Goal: Check status: Check status

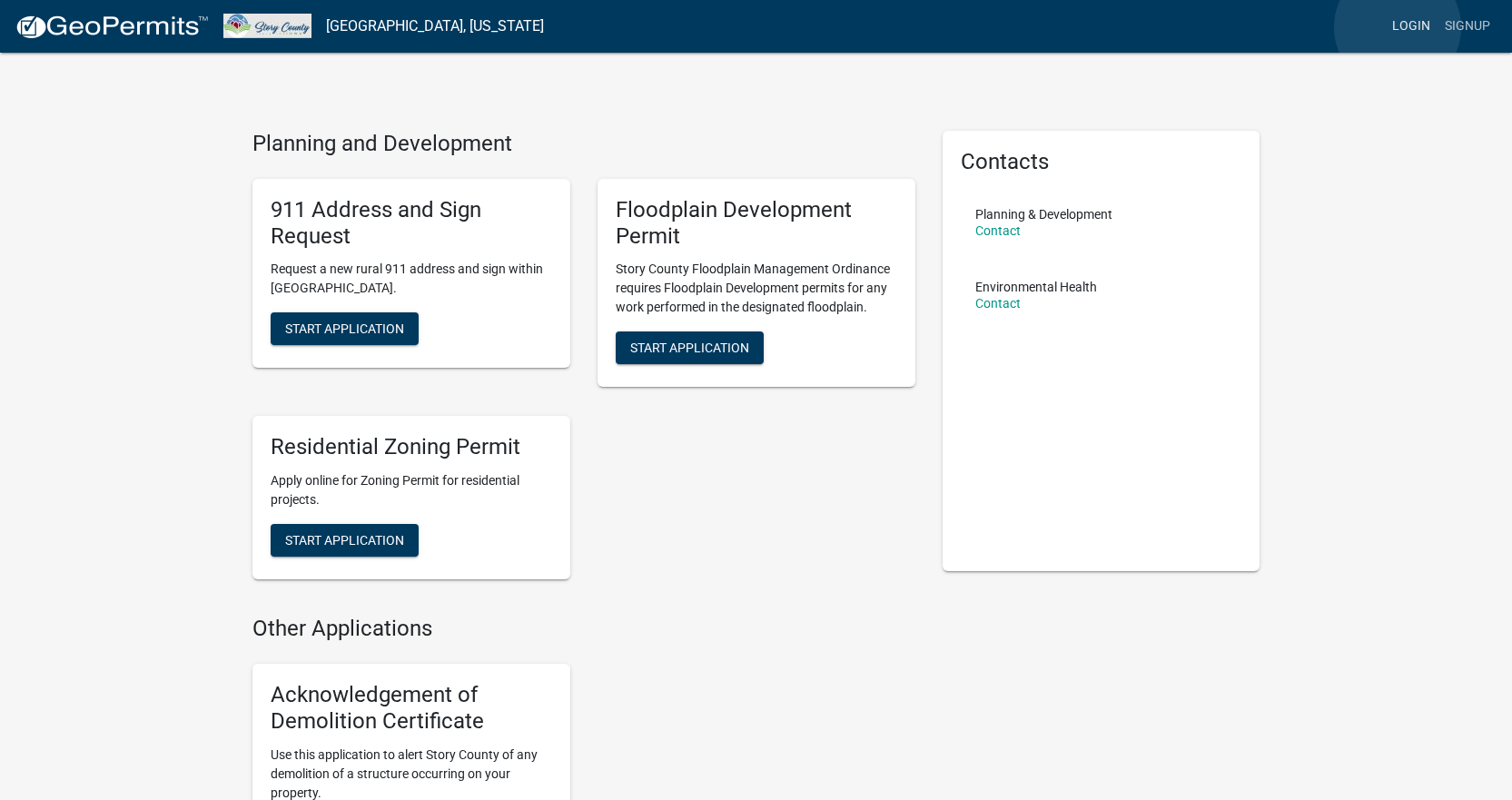
click at [1398, 27] on link "Login" at bounding box center [1411, 26] width 53 height 35
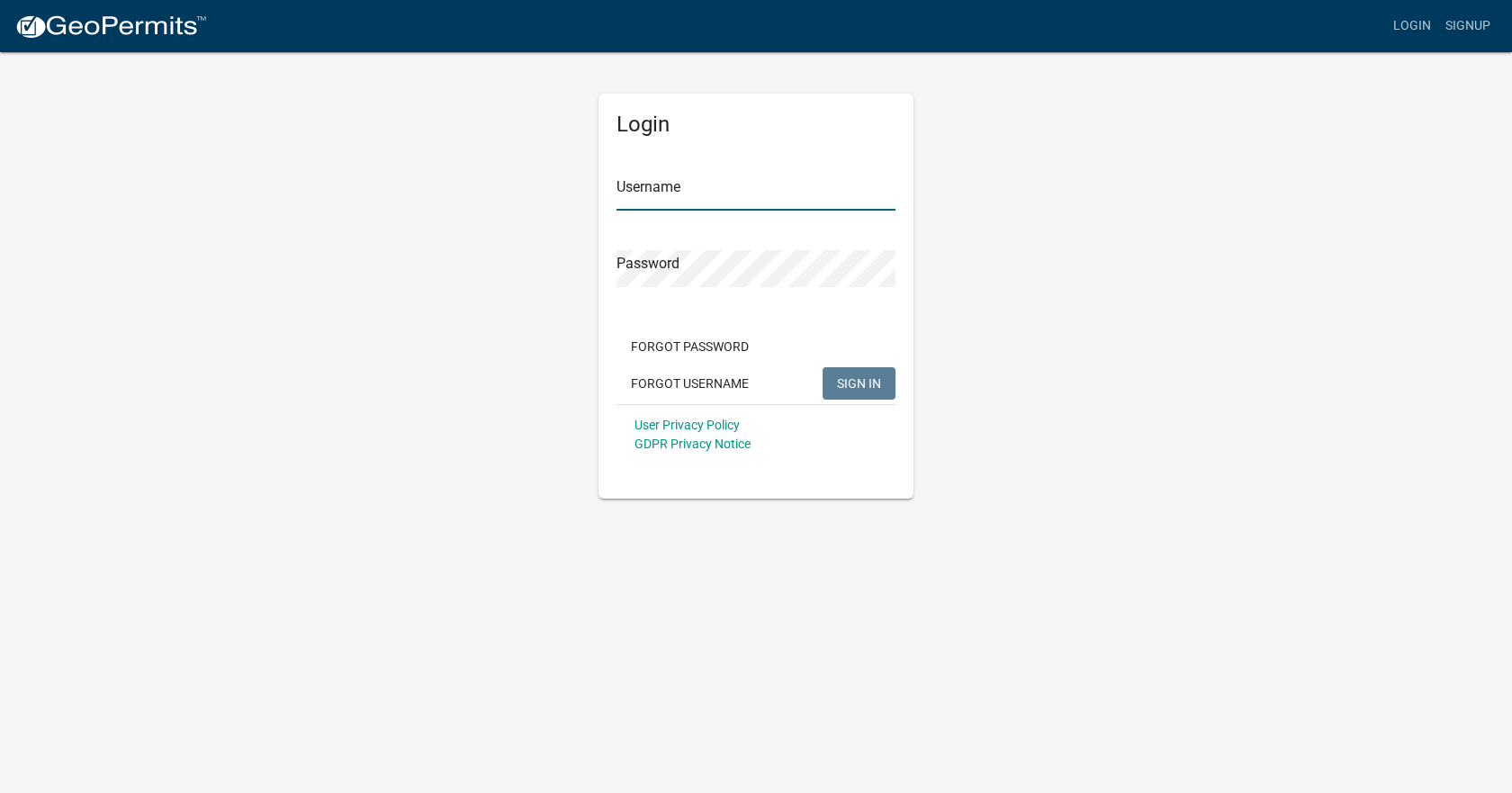
type input "tsparks"
click at [862, 367] on button "SIGN IN" at bounding box center [859, 383] width 73 height 33
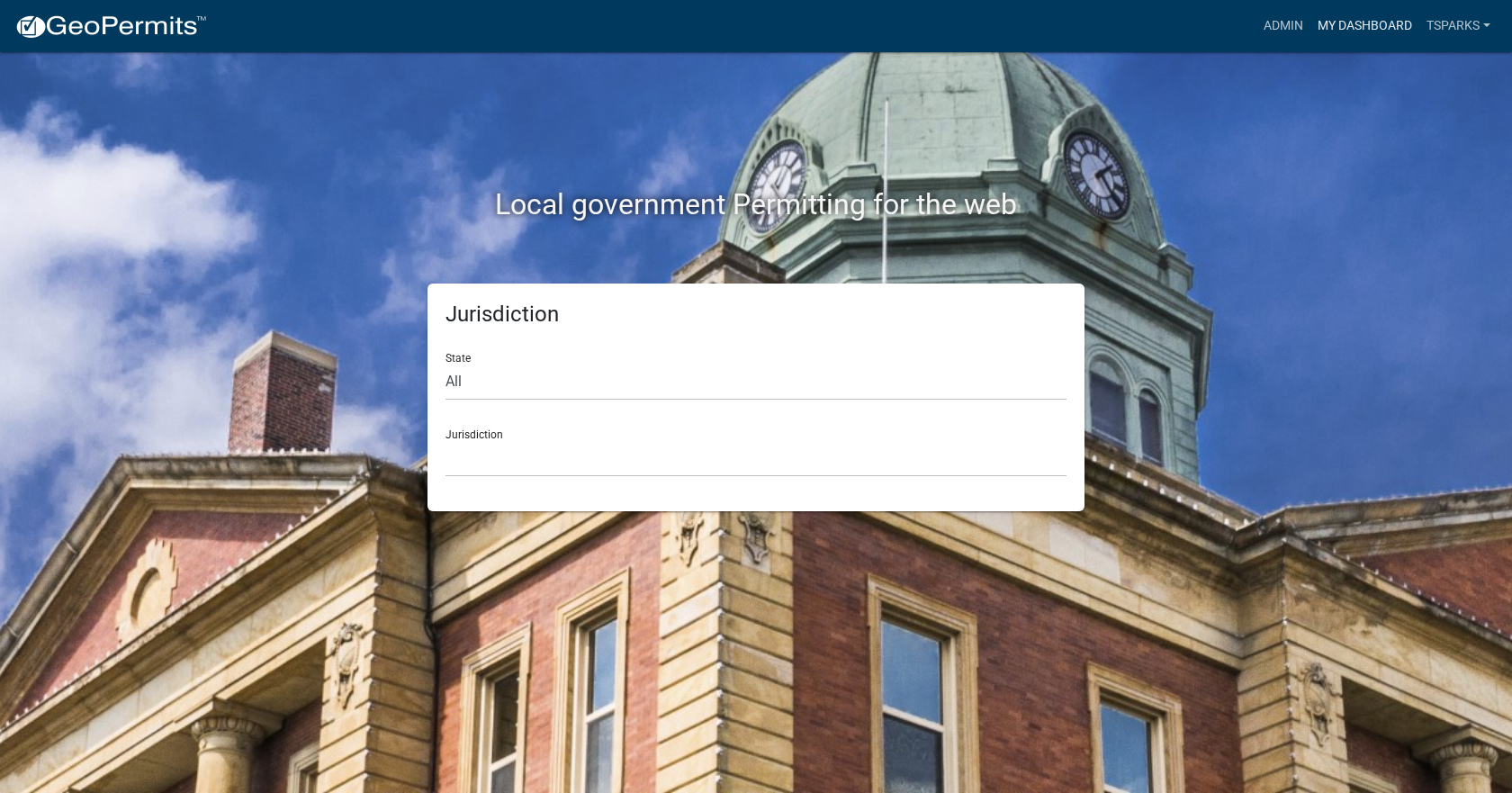
click at [1353, 20] on link "My Dashboard" at bounding box center [1365, 26] width 109 height 34
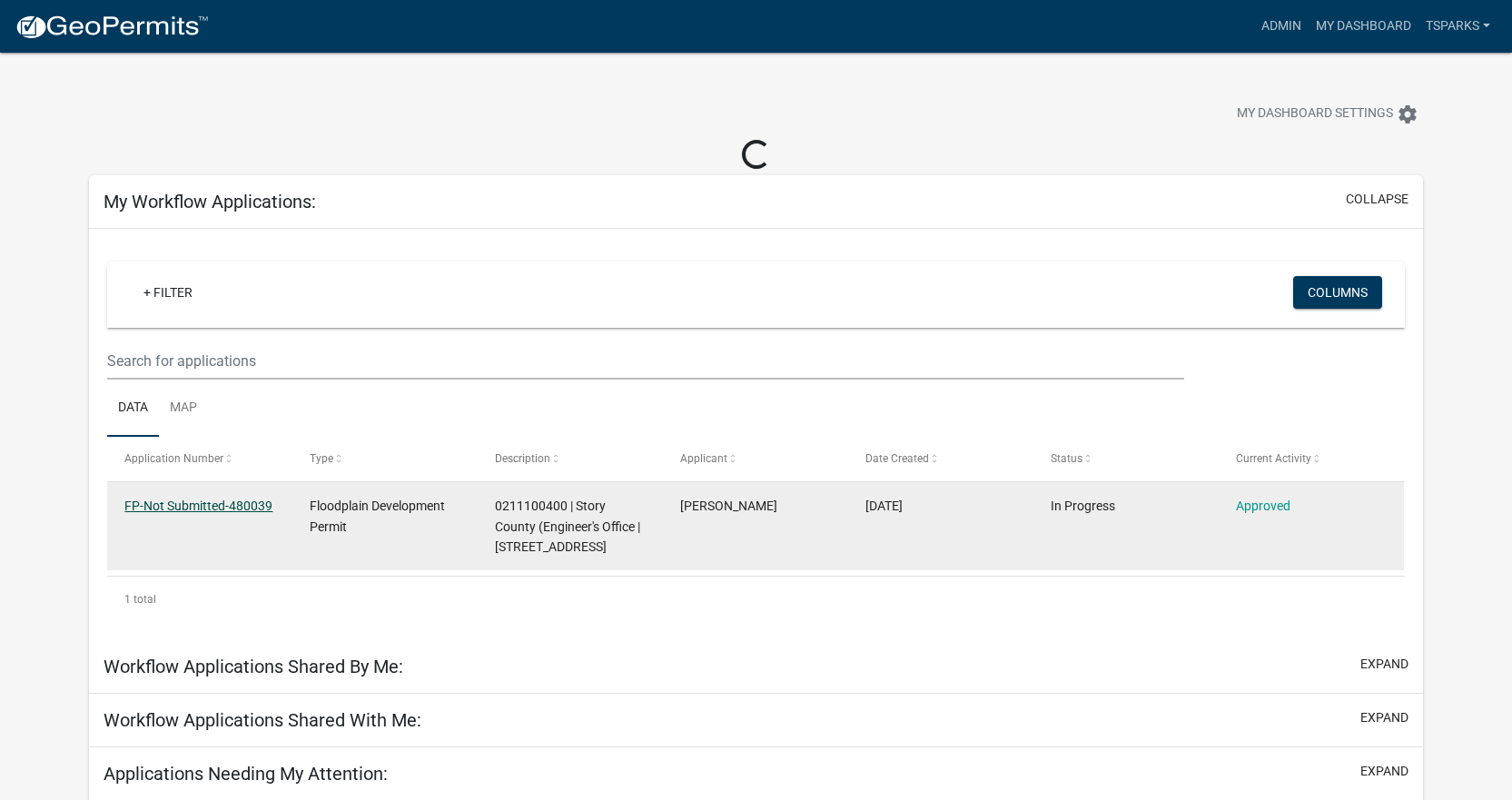
click at [222, 502] on link "FP-Not Submitted-480039" at bounding box center [198, 505] width 148 height 14
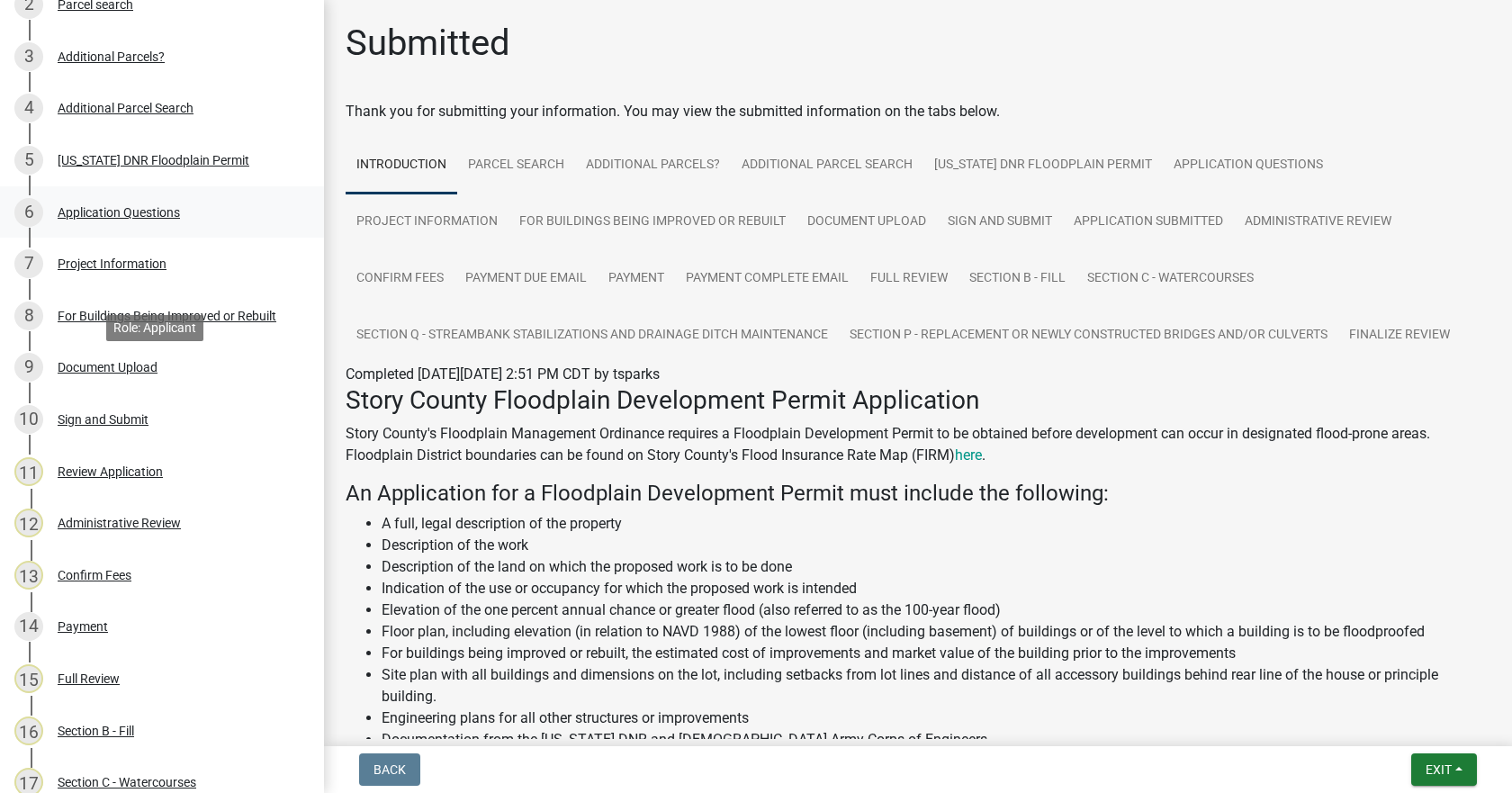
scroll to position [360, 0]
click at [106, 359] on div "Document Upload" at bounding box center [107, 365] width 100 height 12
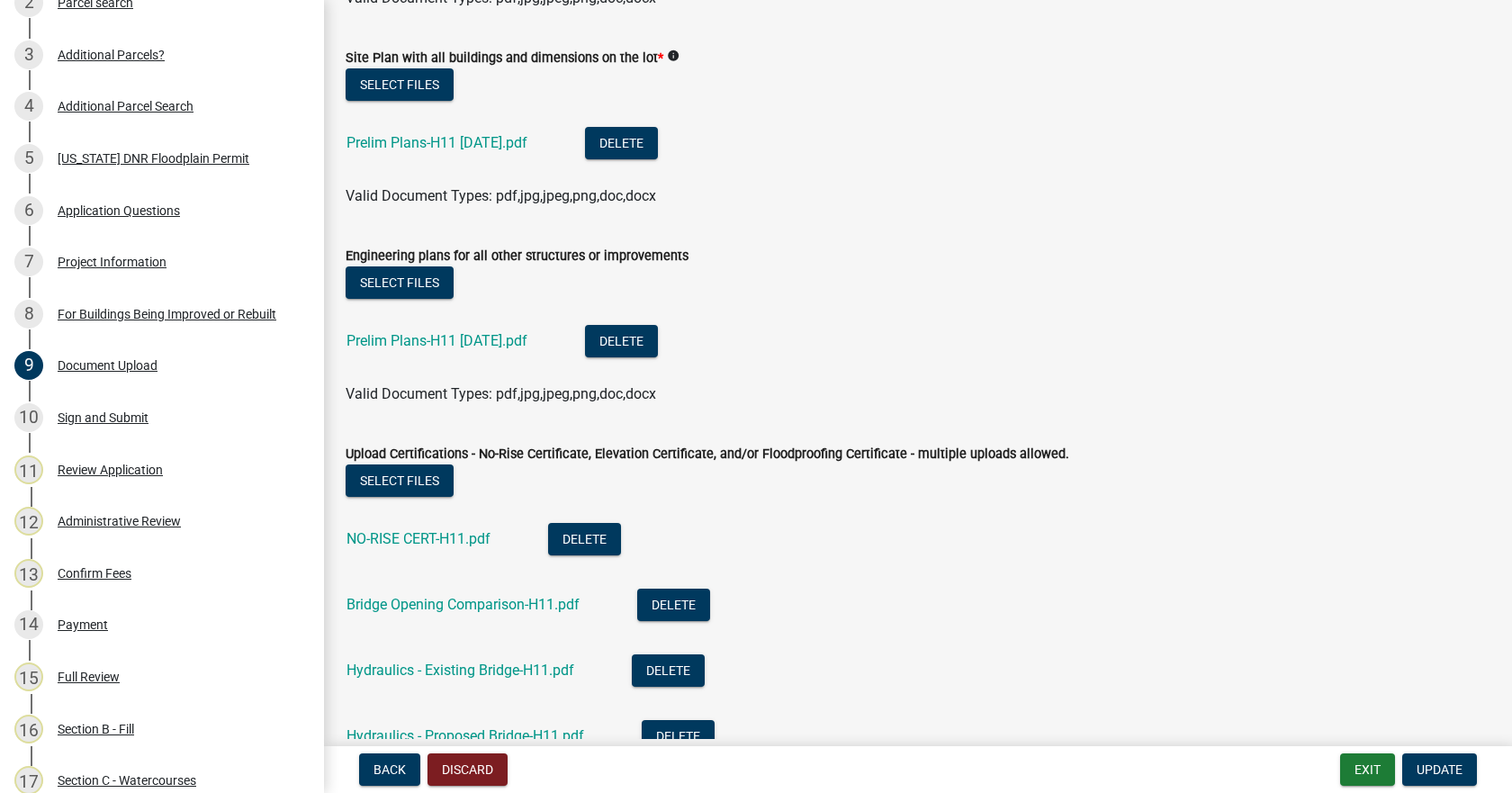
scroll to position [329, 0]
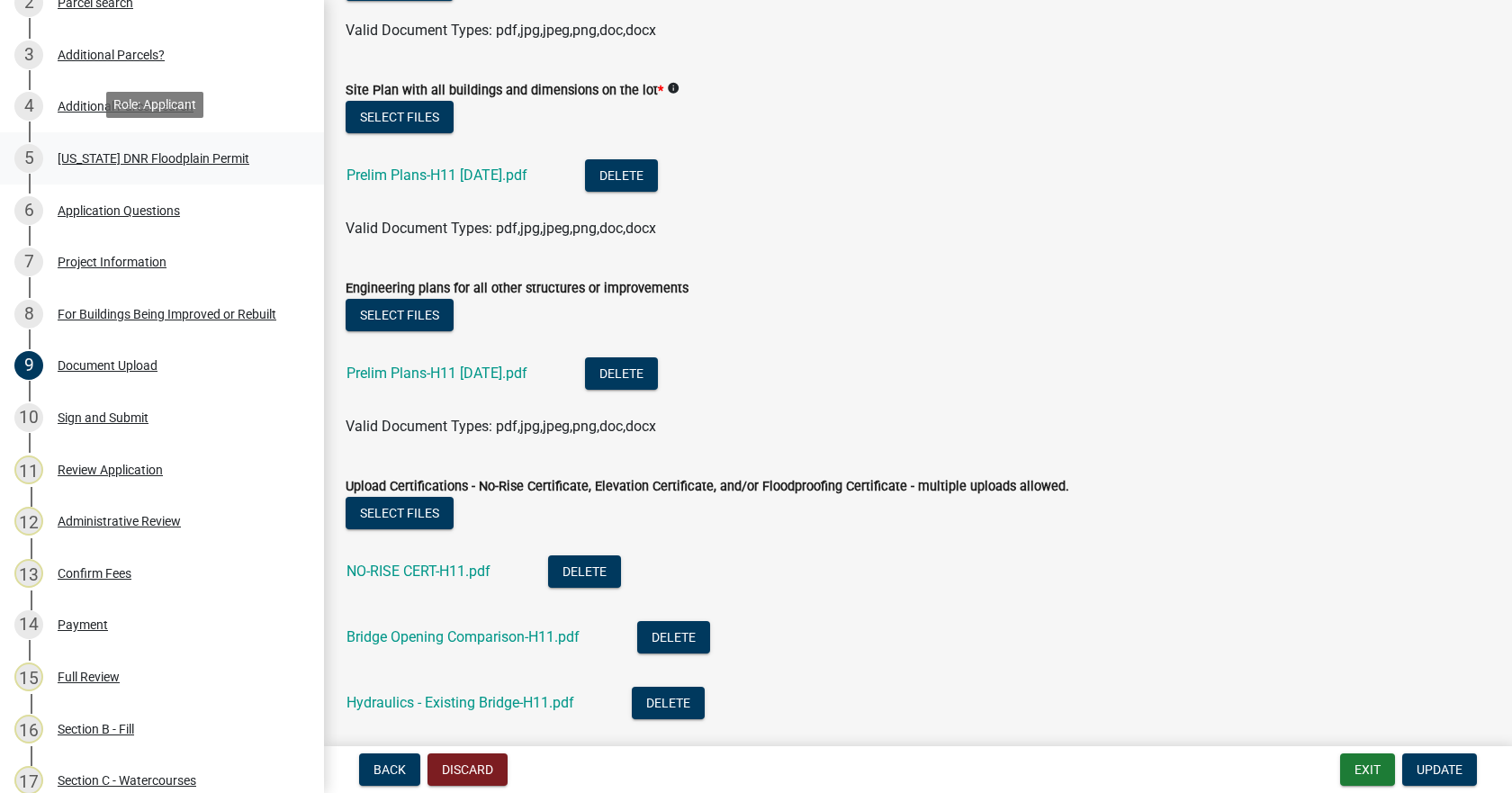
click at [102, 157] on div "[US_STATE] DNR Floodplain Permit" at bounding box center [153, 158] width 192 height 12
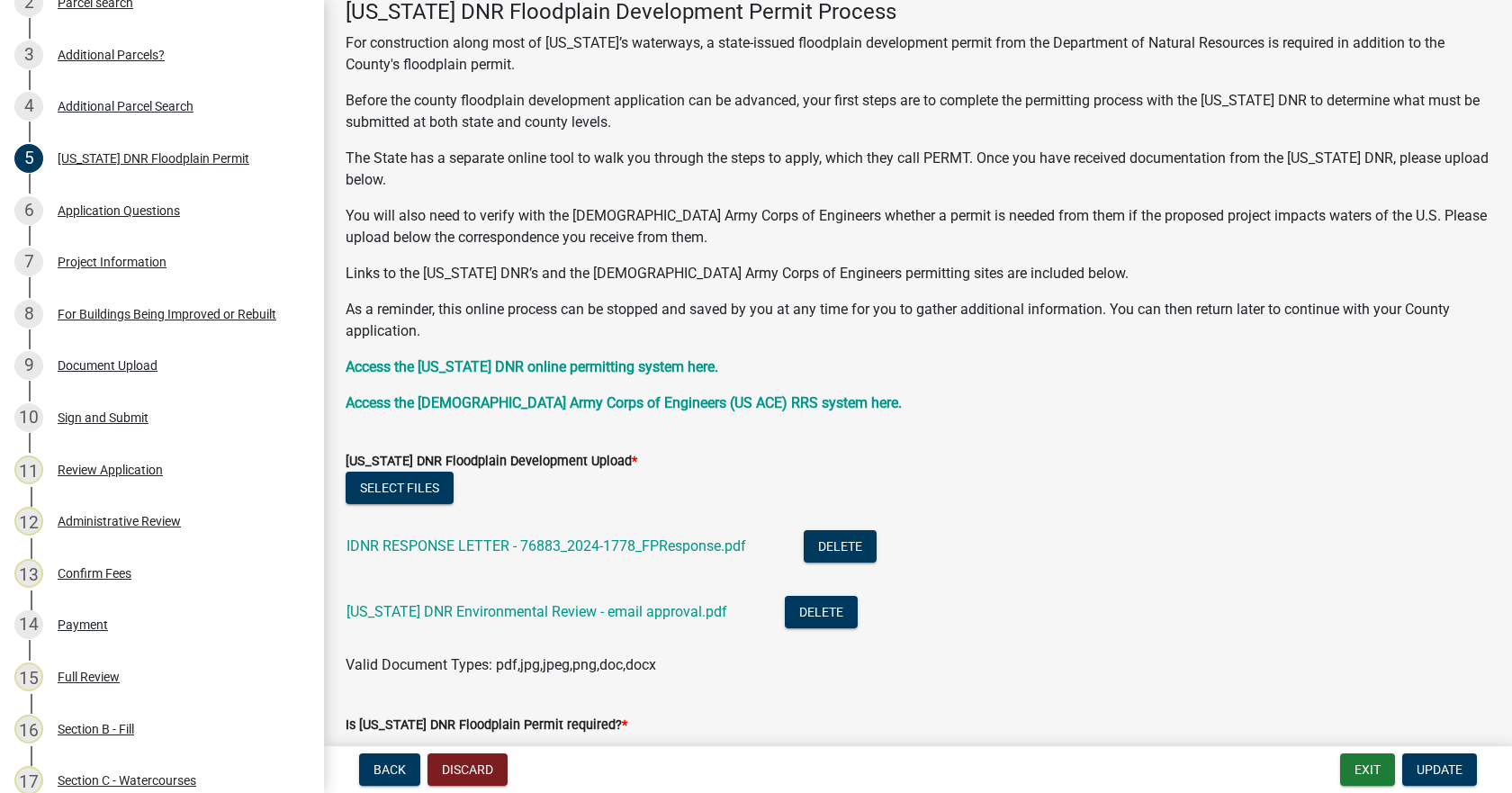
scroll to position [180, 0]
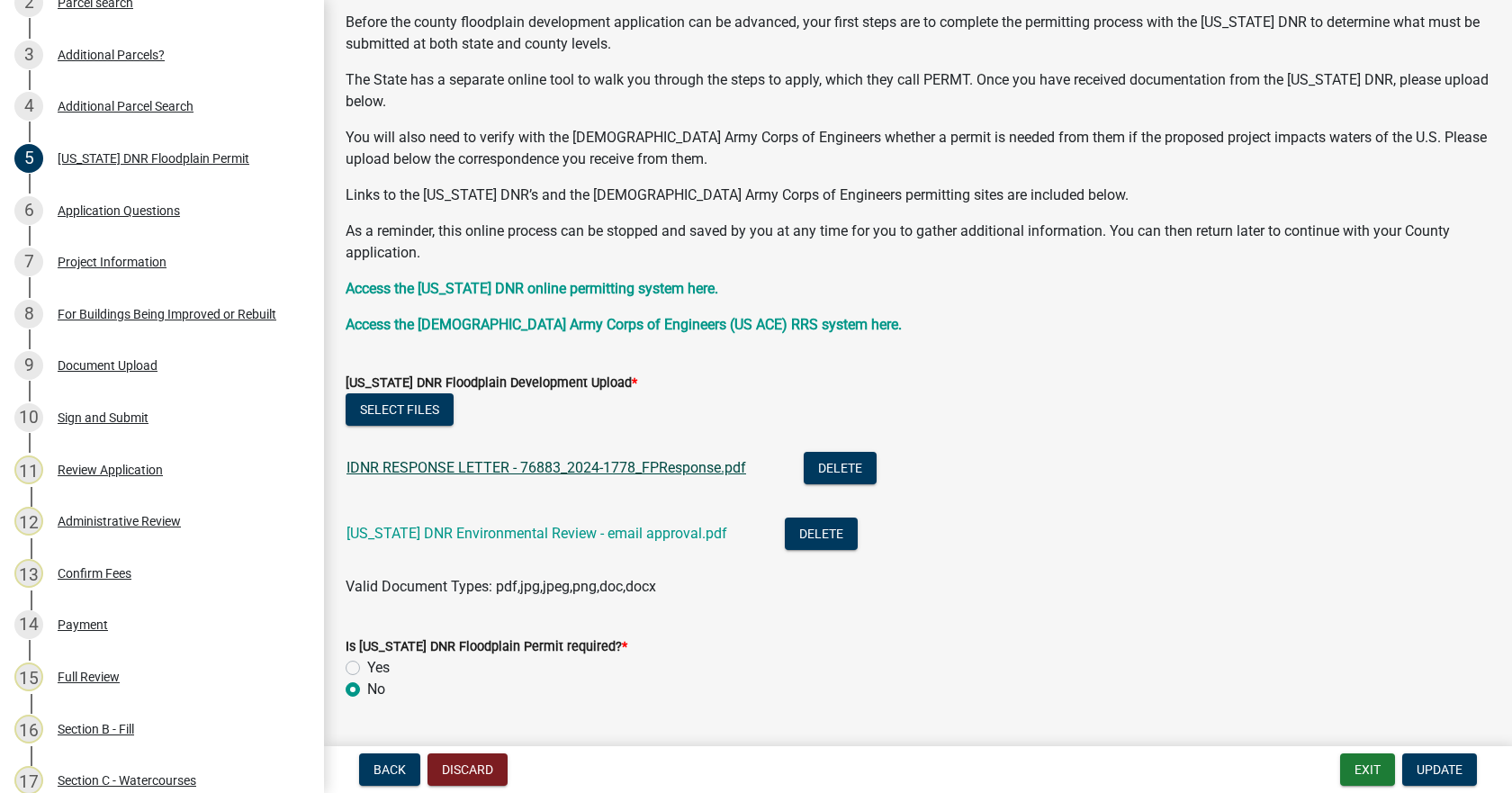
click at [592, 465] on link "IDNR RESPONSE LETTER - 76883_2024-1778_FPResponse.pdf" at bounding box center [546, 467] width 399 height 17
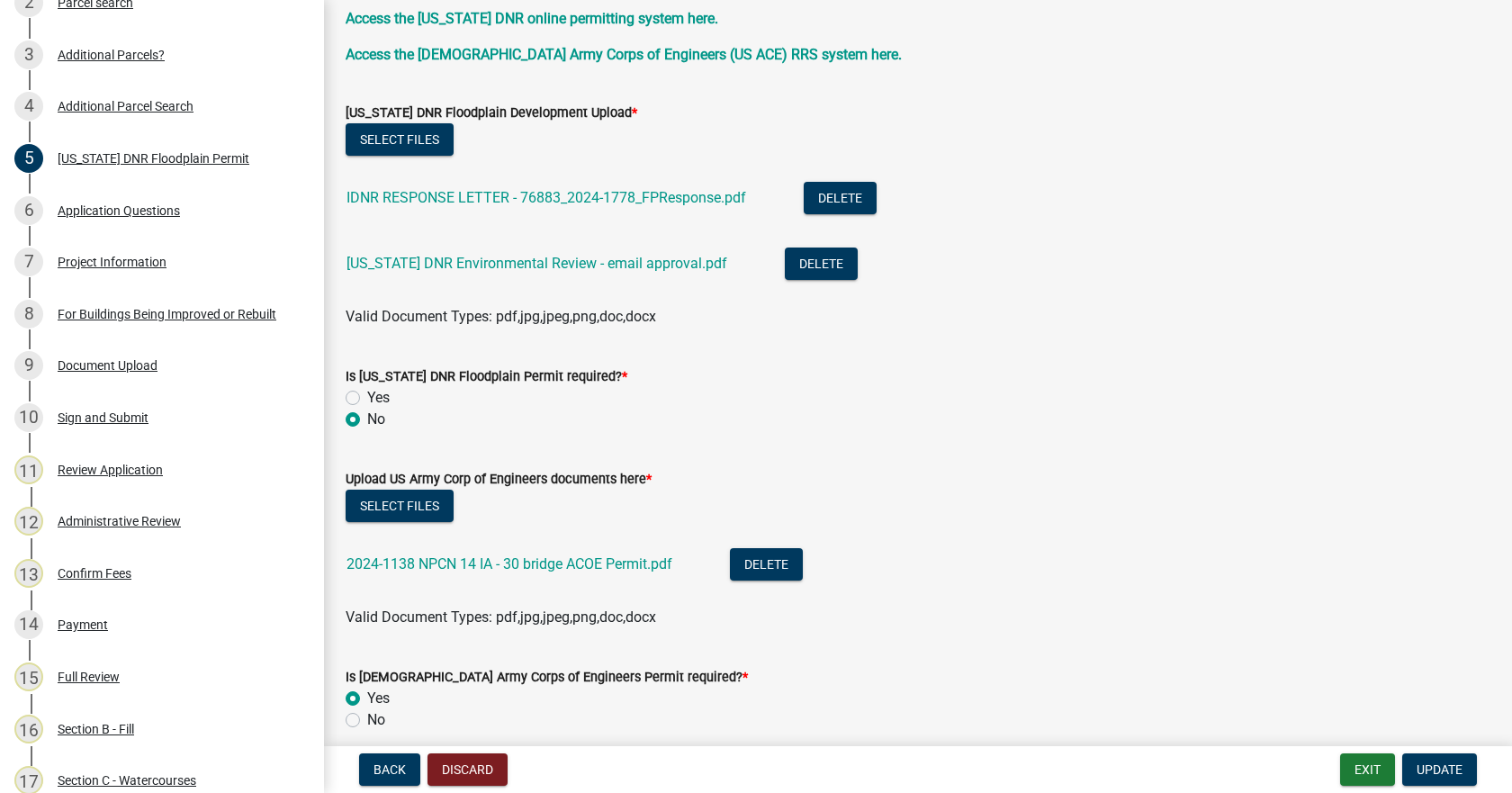
scroll to position [540, 0]
